Goal: Navigation & Orientation: Find specific page/section

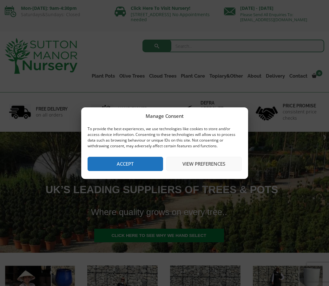
click at [197, 163] on button "View preferences" at bounding box center [203, 164] width 75 height 14
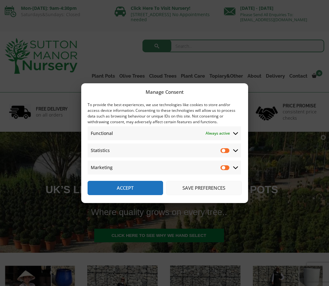
click at [224, 150] on input "Statistics" at bounding box center [225, 150] width 10 height 6
click at [226, 149] on input "Statistics" at bounding box center [225, 150] width 10 height 6
checkbox input "false"
click at [196, 187] on button "Save preferences" at bounding box center [203, 188] width 75 height 14
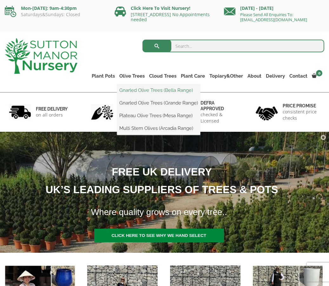
click at [142, 91] on link "Gnarled Olive Trees (Bella Range)" at bounding box center [158, 91] width 83 height 10
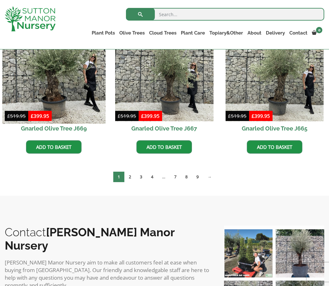
scroll to position [485, 0]
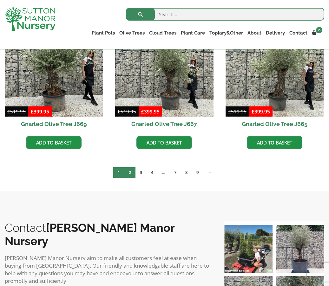
click at [128, 172] on link "2" at bounding box center [129, 172] width 11 height 10
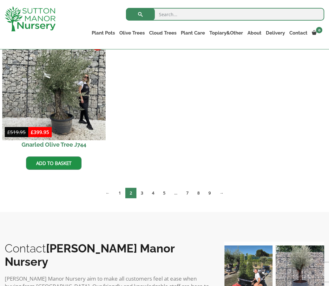
scroll to position [609, 0]
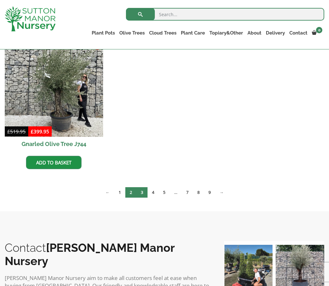
click at [141, 192] on link "3" at bounding box center [141, 192] width 11 height 10
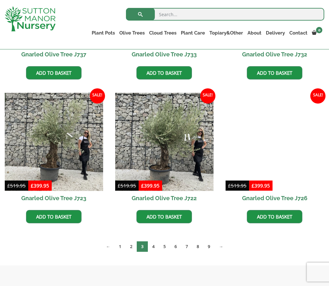
scroll to position [412, 0]
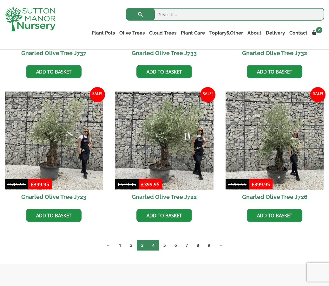
click at [153, 245] on link "4" at bounding box center [153, 245] width 11 height 10
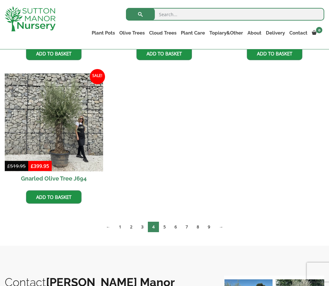
scroll to position [575, 0]
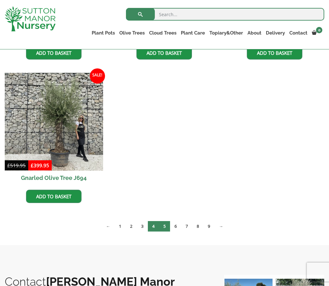
click at [163, 226] on link "5" at bounding box center [164, 226] width 11 height 10
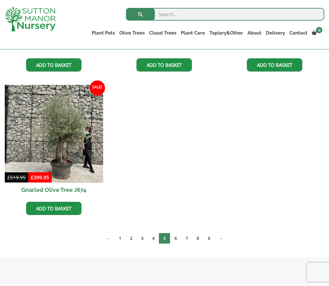
scroll to position [853, 0]
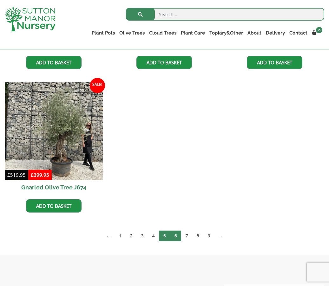
click at [177, 236] on link "6" at bounding box center [175, 236] width 11 height 10
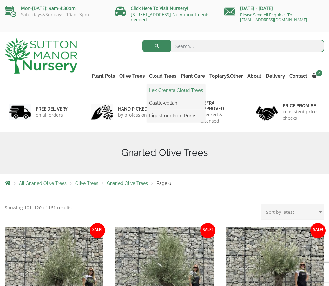
click at [161, 90] on link "Ilex Crenata Cloud Trees" at bounding box center [176, 91] width 58 height 10
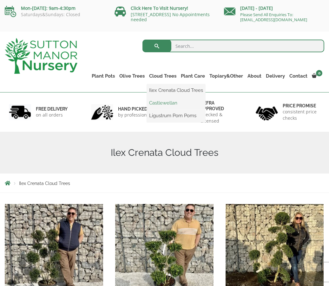
click at [154, 102] on link "Castlewellan" at bounding box center [176, 103] width 58 height 10
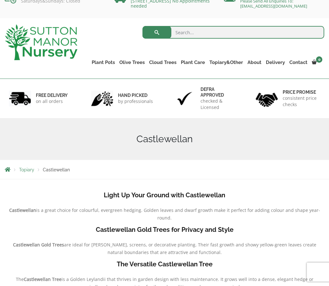
scroll to position [13, 0]
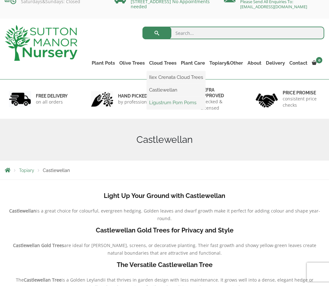
click at [164, 104] on link "Ligustrum Pom Poms" at bounding box center [176, 103] width 58 height 10
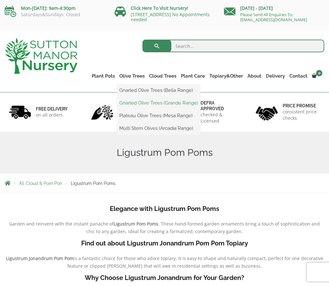
click at [135, 103] on link "Gnarled Olive Trees (Grande Range)" at bounding box center [158, 103] width 83 height 10
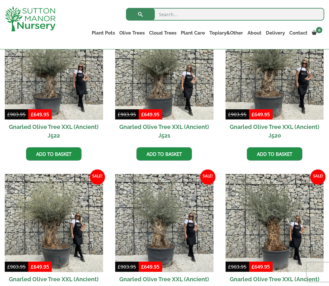
scroll to position [334, 0]
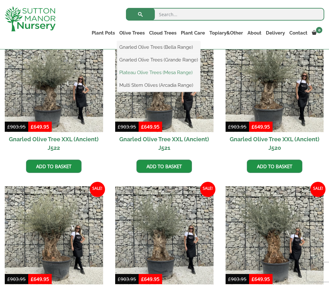
click at [132, 72] on link "Plateau Olive Trees (Mesa Range)" at bounding box center [158, 73] width 83 height 10
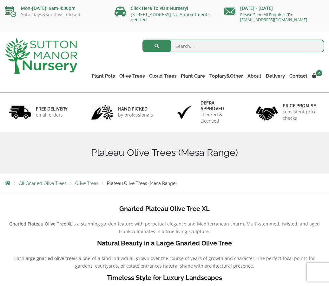
click at [122, 185] on span "Plateau Olive Trees (Mesa Range)" at bounding box center [142, 183] width 70 height 5
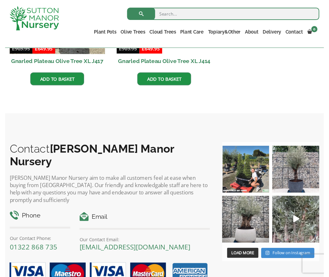
scroll to position [519, 0]
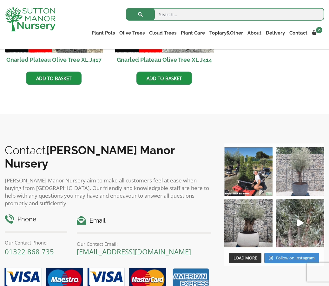
click at [297, 185] on img at bounding box center [300, 171] width 49 height 49
